Goal: Navigation & Orientation: Find specific page/section

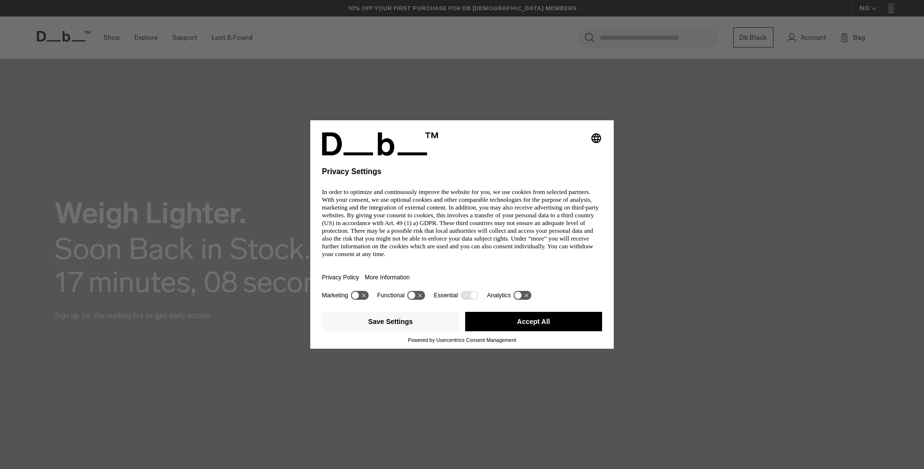
click at [524, 324] on button "Accept All" at bounding box center [533, 321] width 137 height 19
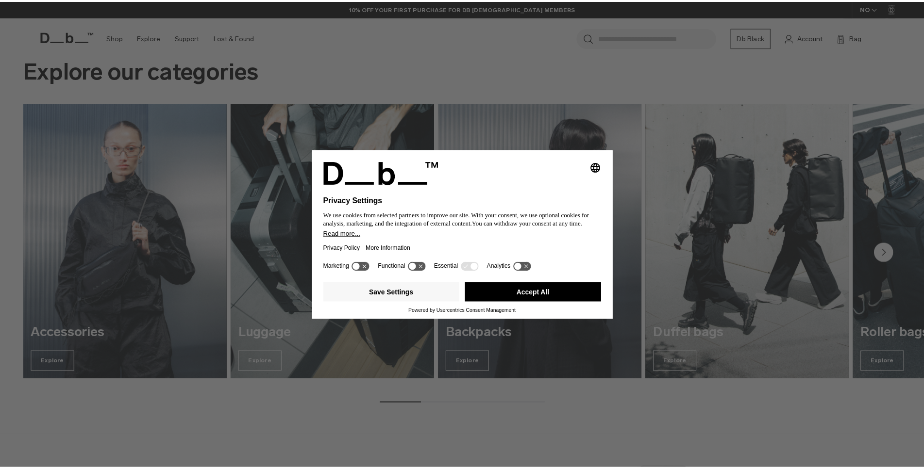
scroll to position [495, 0]
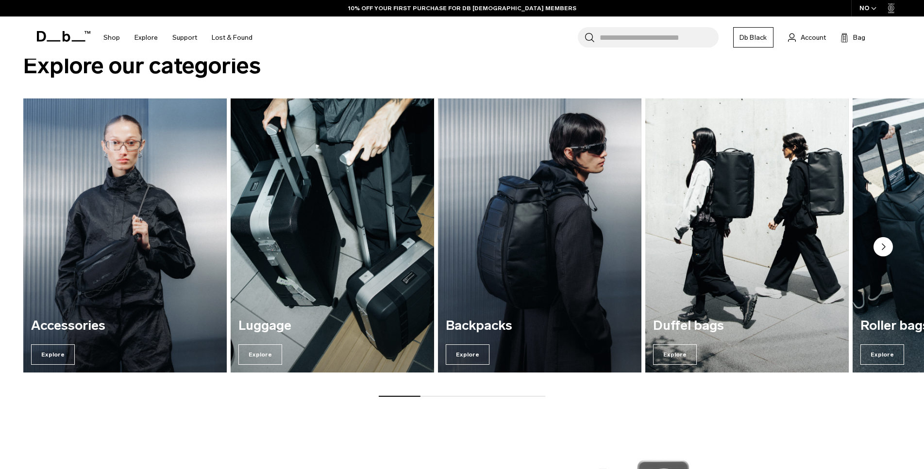
click at [884, 249] on circle "Next slide" at bounding box center [882, 246] width 19 height 19
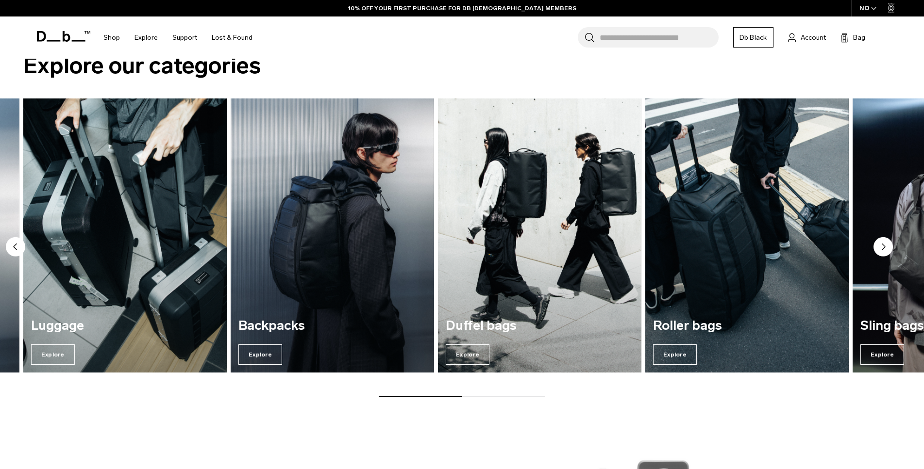
click at [884, 249] on circle "Next slide" at bounding box center [882, 246] width 19 height 19
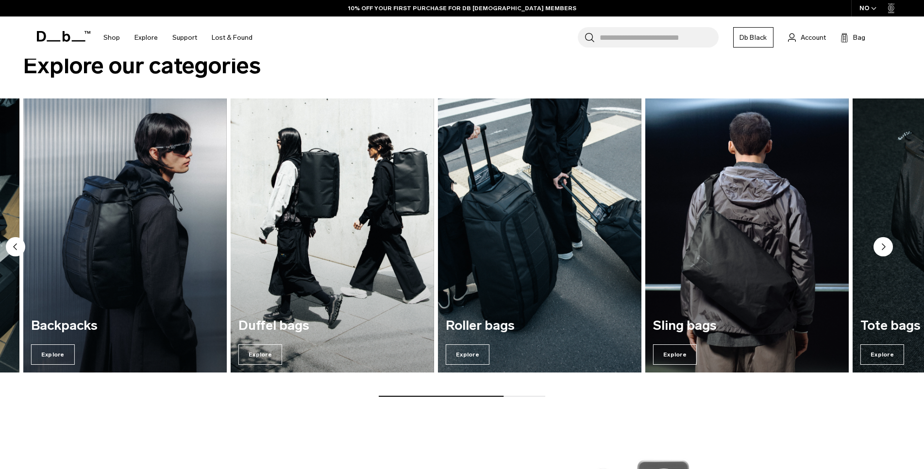
click at [884, 249] on circle "Next slide" at bounding box center [882, 246] width 19 height 19
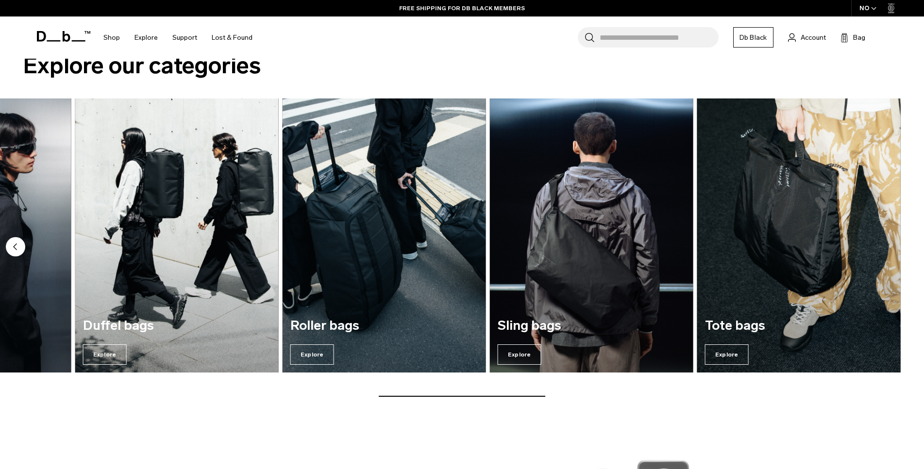
click at [883, 249] on img "7 / 7" at bounding box center [799, 235] width 210 height 283
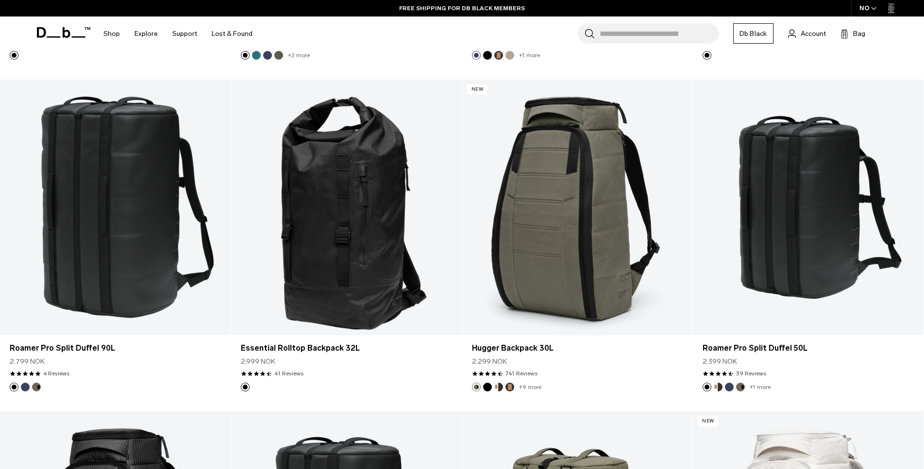
scroll to position [1783, 0]
